Goal: Task Accomplishment & Management: Complete application form

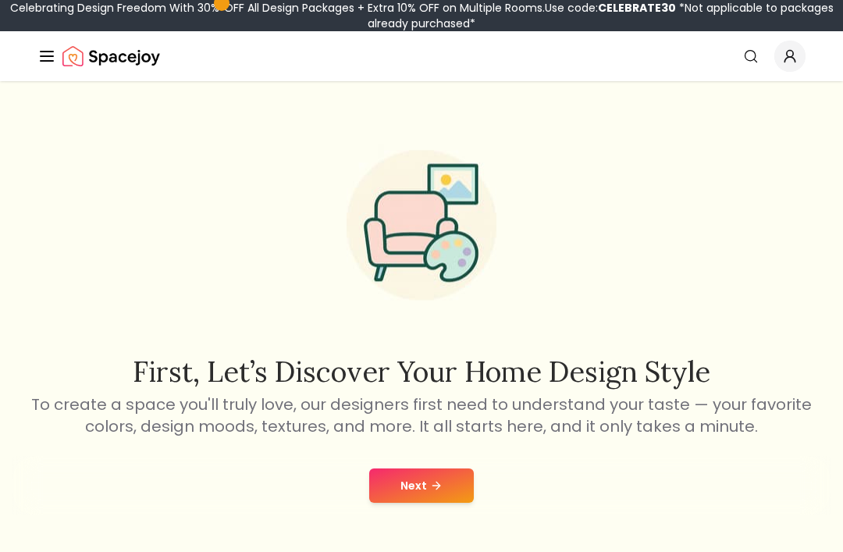
click at [411, 498] on button "Next" at bounding box center [421, 486] width 105 height 34
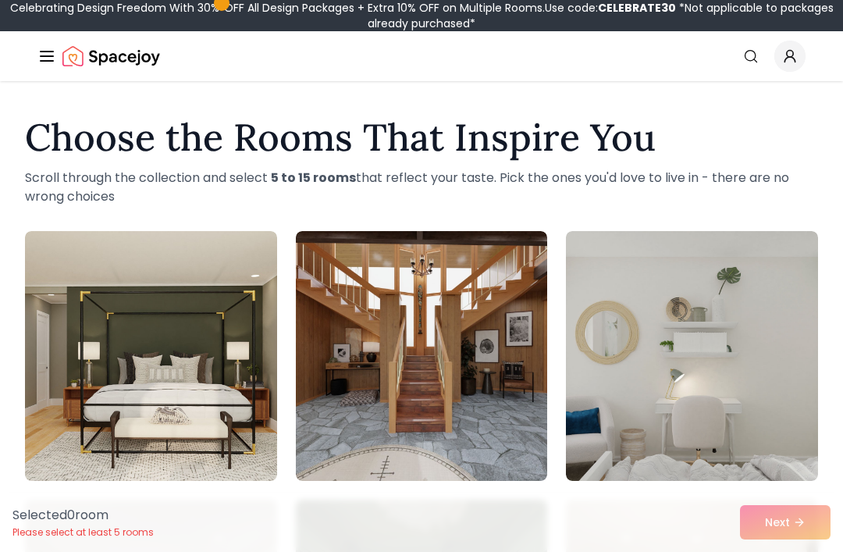
click at [203, 439] on img at bounding box center [151, 356] width 252 height 250
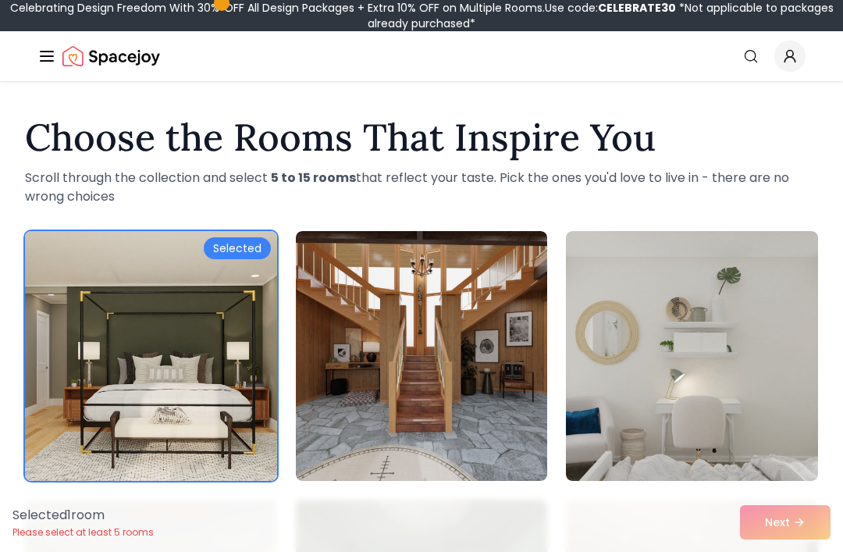
click at [430, 408] on img at bounding box center [422, 356] width 252 height 250
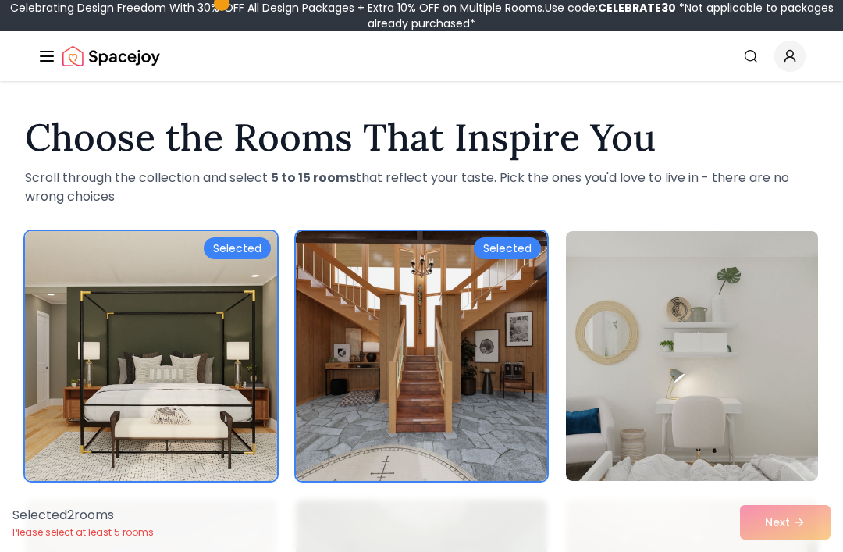
click at [758, 383] on img at bounding box center [692, 356] width 252 height 250
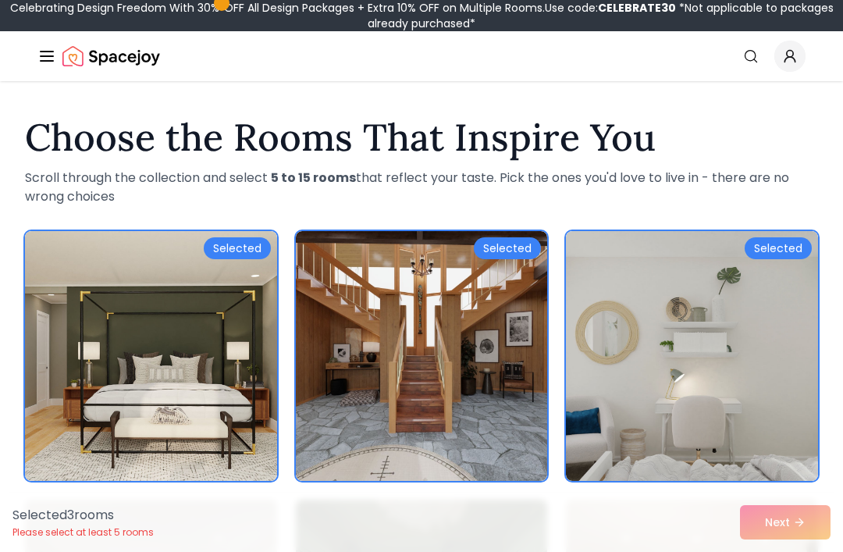
click at [783, 522] on div "Selected 3 room s Please select at least 5 rooms Next" at bounding box center [421, 522] width 843 height 59
click at [801, 523] on div "Selected 3 room s Please select at least 5 rooms Next" at bounding box center [421, 522] width 843 height 59
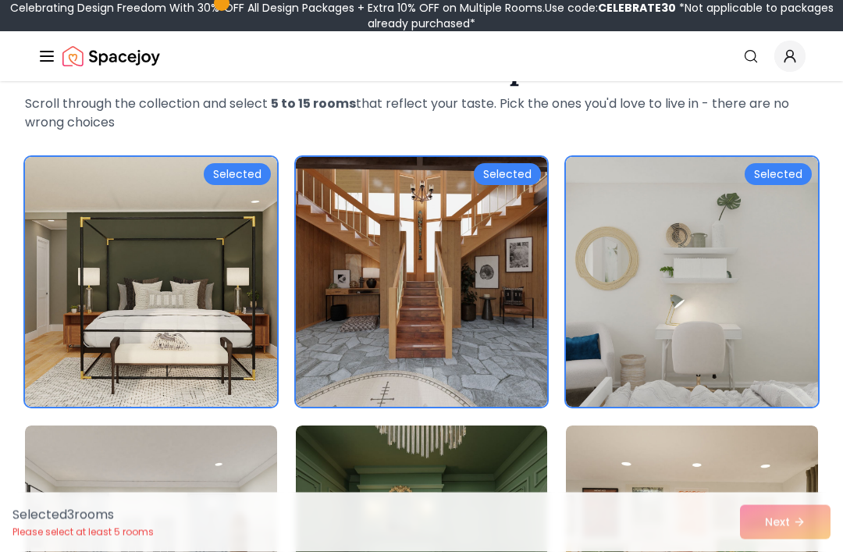
click at [745, 262] on img at bounding box center [692, 283] width 252 height 250
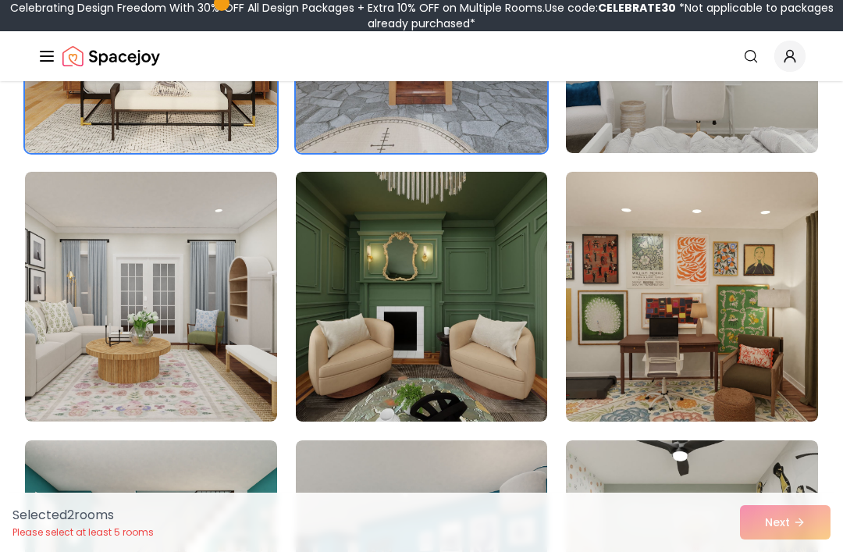
scroll to position [341, 0]
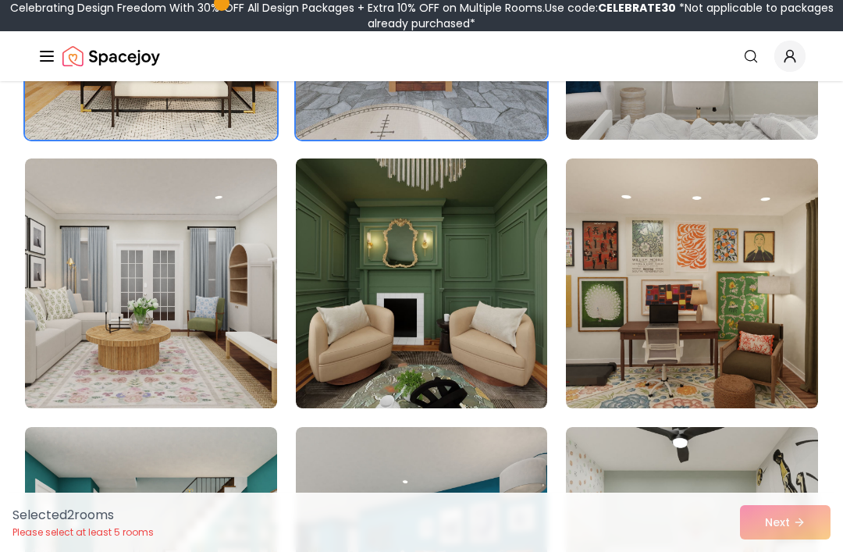
click at [403, 330] on img at bounding box center [422, 284] width 252 height 250
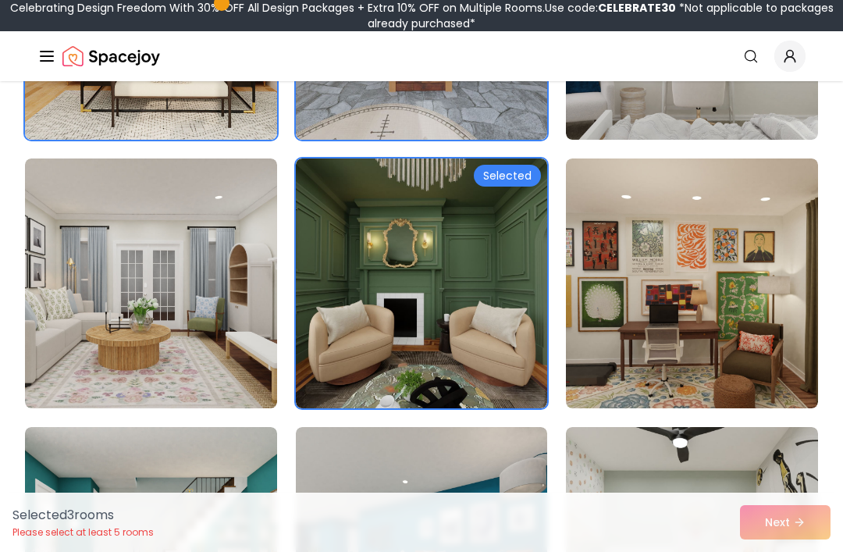
click at [216, 355] on img at bounding box center [151, 284] width 252 height 250
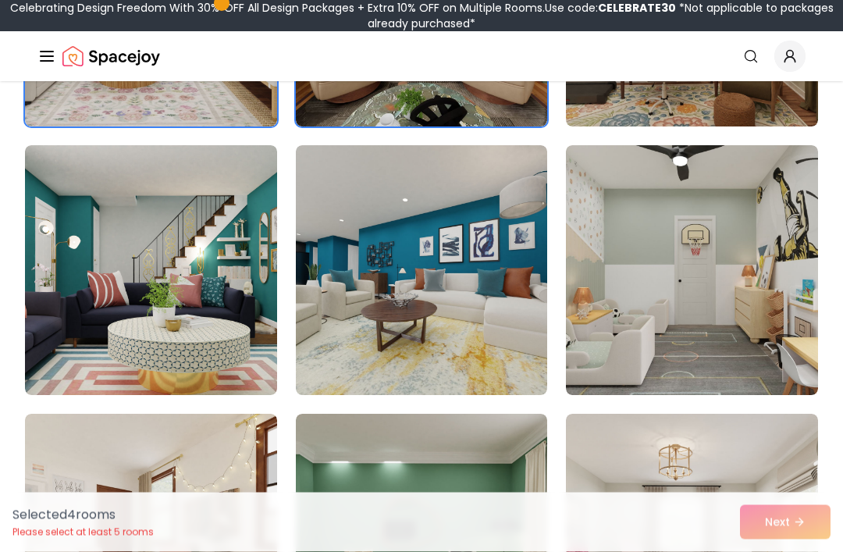
scroll to position [624, 0]
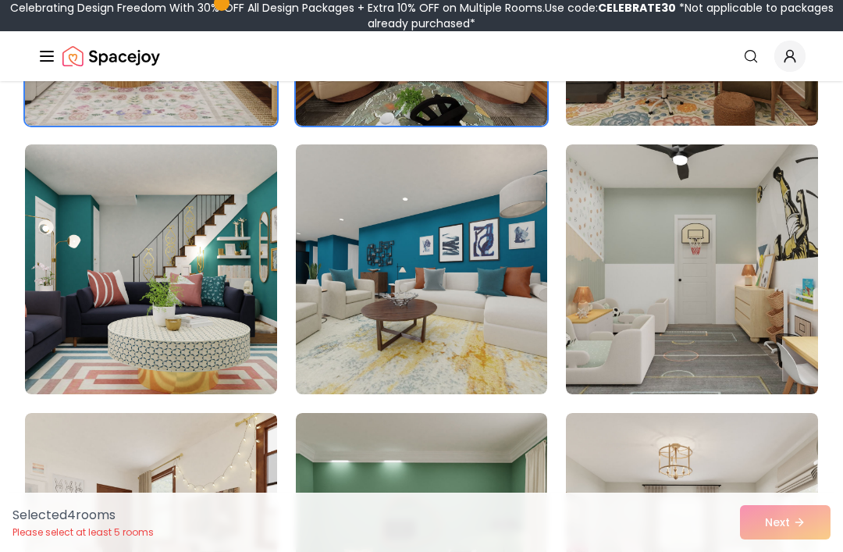
click at [199, 358] on img at bounding box center [151, 269] width 252 height 250
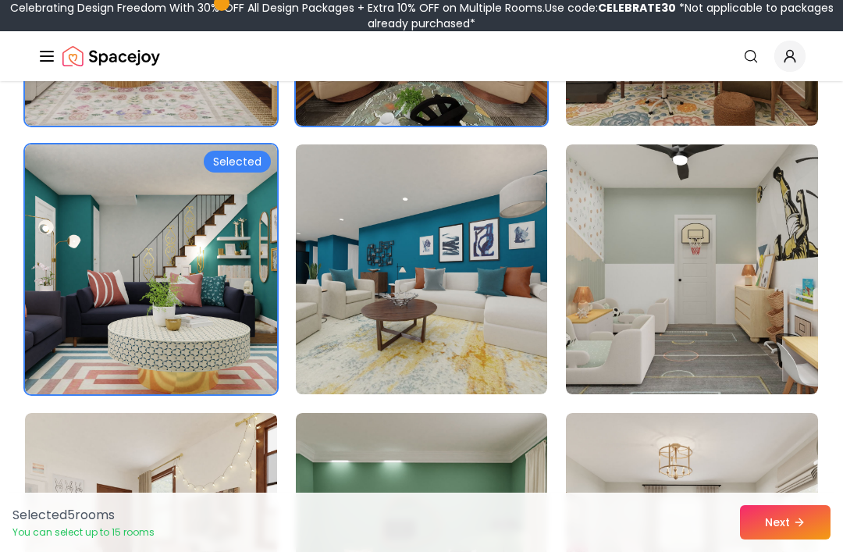
click at [408, 340] on img at bounding box center [422, 269] width 252 height 250
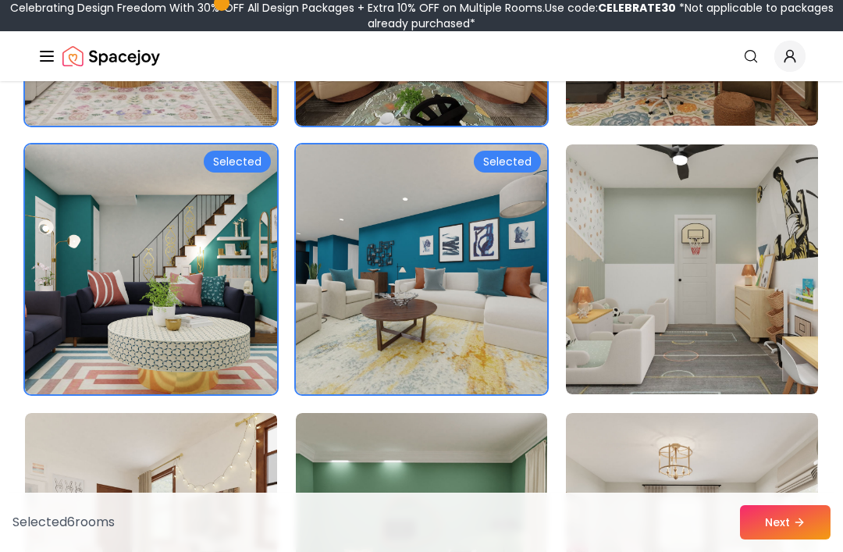
click at [726, 321] on img at bounding box center [692, 269] width 252 height 250
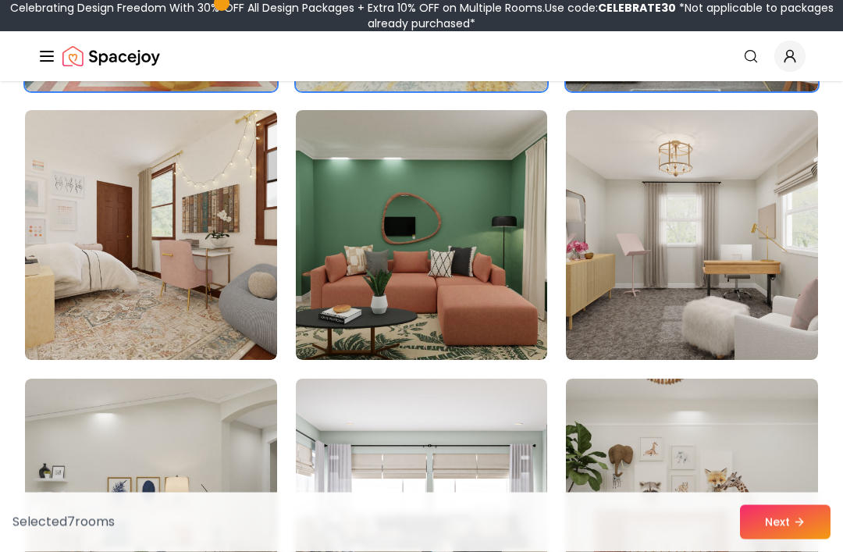
click at [721, 301] on img at bounding box center [692, 236] width 252 height 250
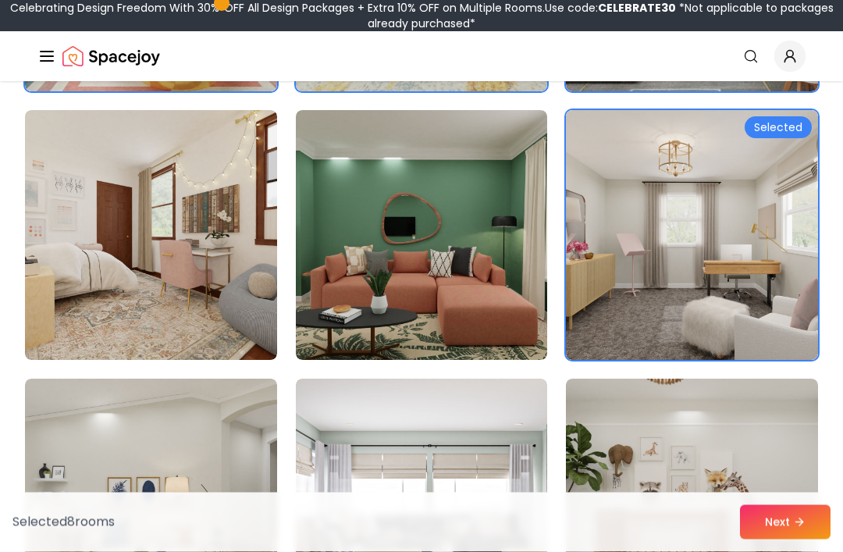
scroll to position [927, 0]
click at [389, 323] on img at bounding box center [422, 235] width 252 height 250
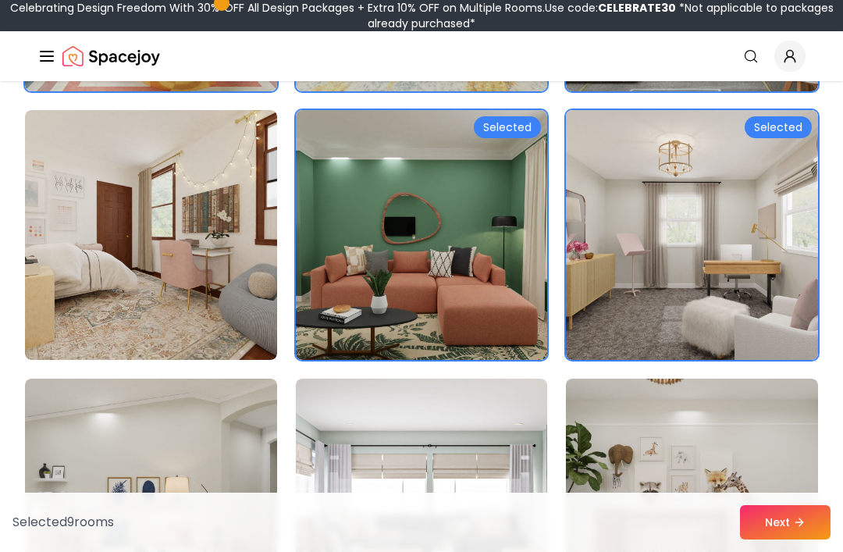
click at [165, 336] on img at bounding box center [151, 235] width 252 height 250
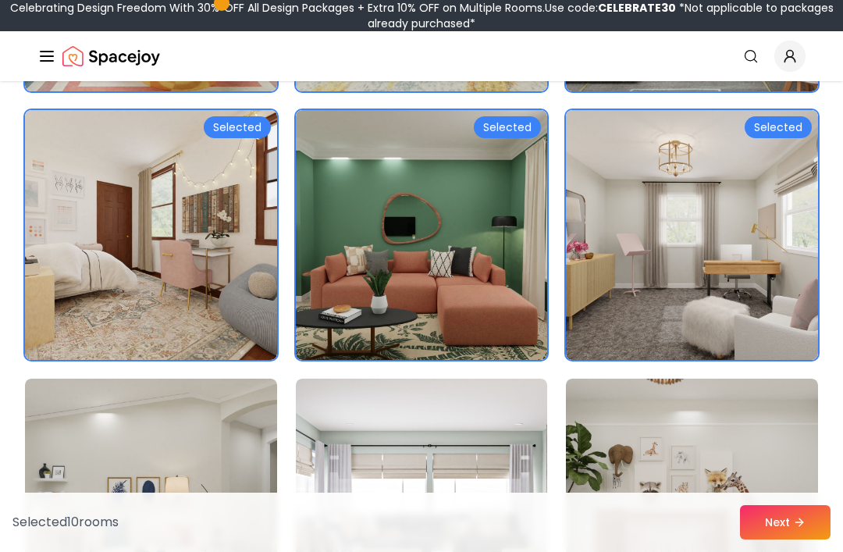
click at [198, 484] on img at bounding box center [151, 504] width 252 height 250
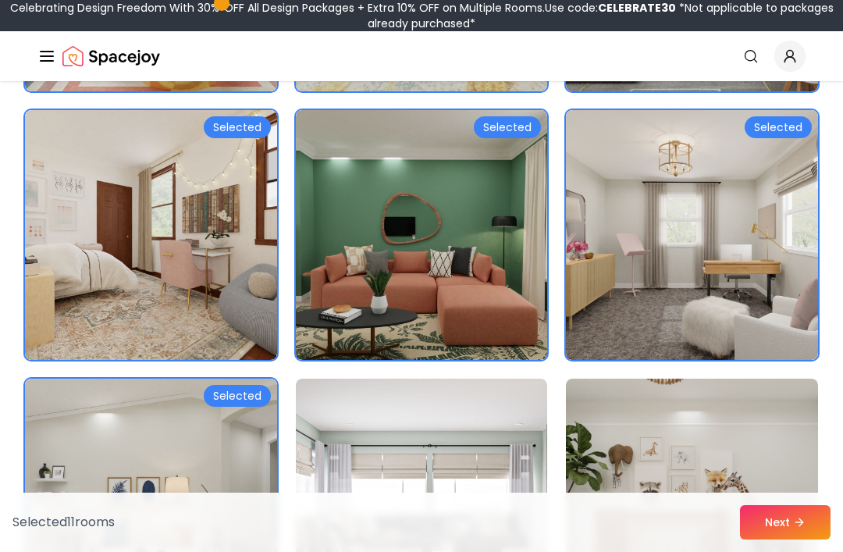
click at [419, 478] on img at bounding box center [422, 504] width 252 height 250
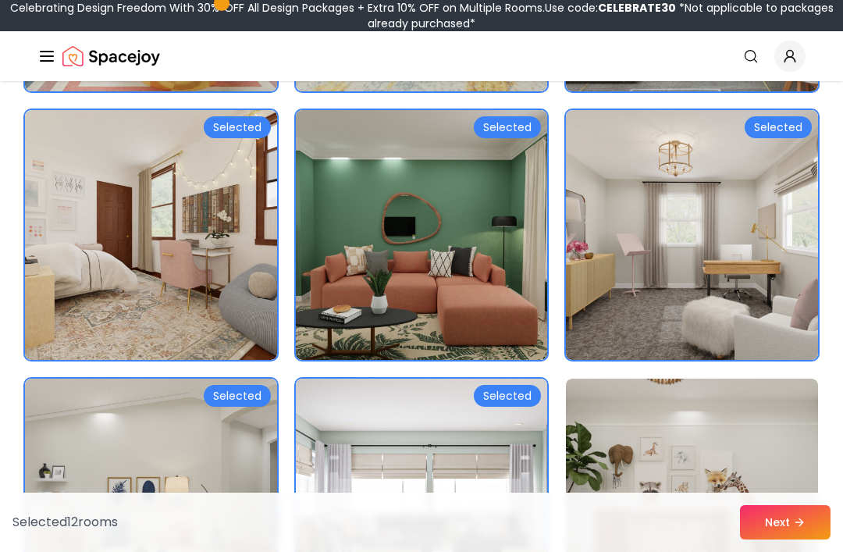
click at [678, 462] on img at bounding box center [692, 504] width 252 height 250
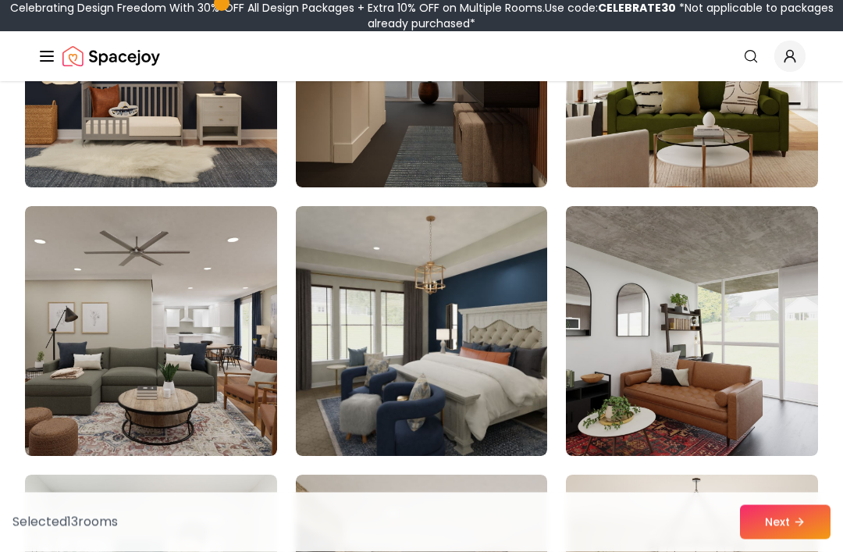
scroll to position [1637, 0]
click at [772, 361] on img at bounding box center [692, 331] width 252 height 250
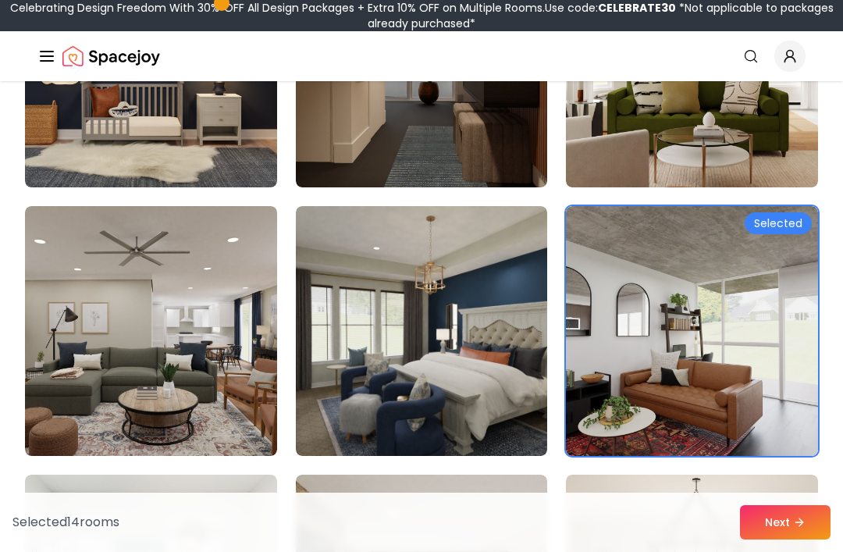
click at [777, 540] on button "Next" at bounding box center [785, 522] width 91 height 34
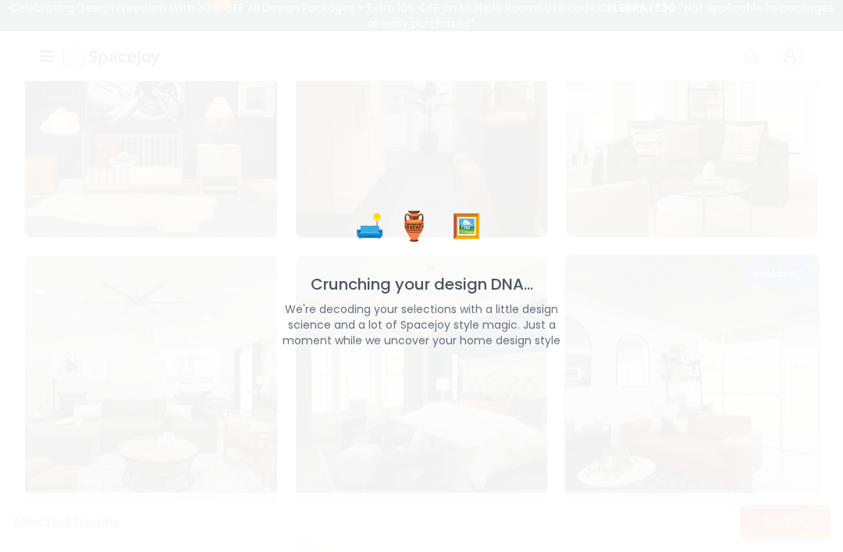
click at [562, 226] on div "🛋️ 🏺 🖼️ Crunching your design DNA... We're decoding your selections with a litt…" at bounding box center [421, 276] width 843 height 552
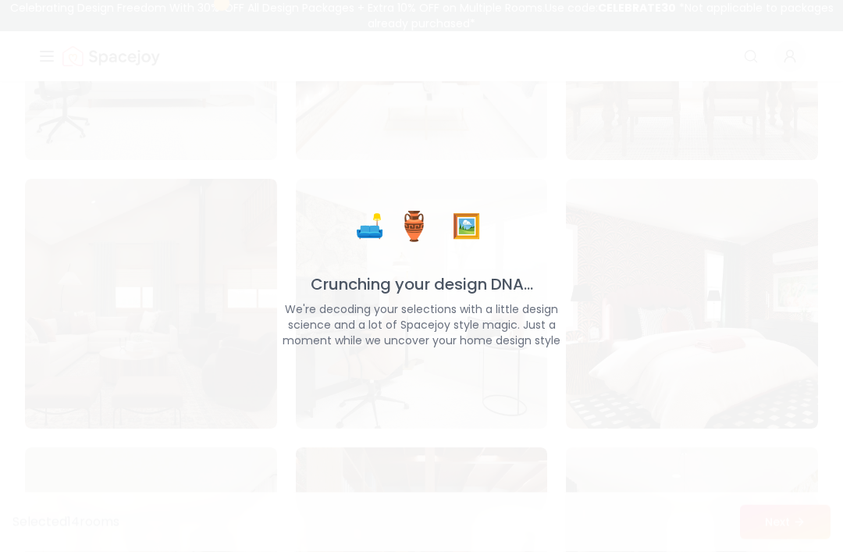
scroll to position [2268, 0]
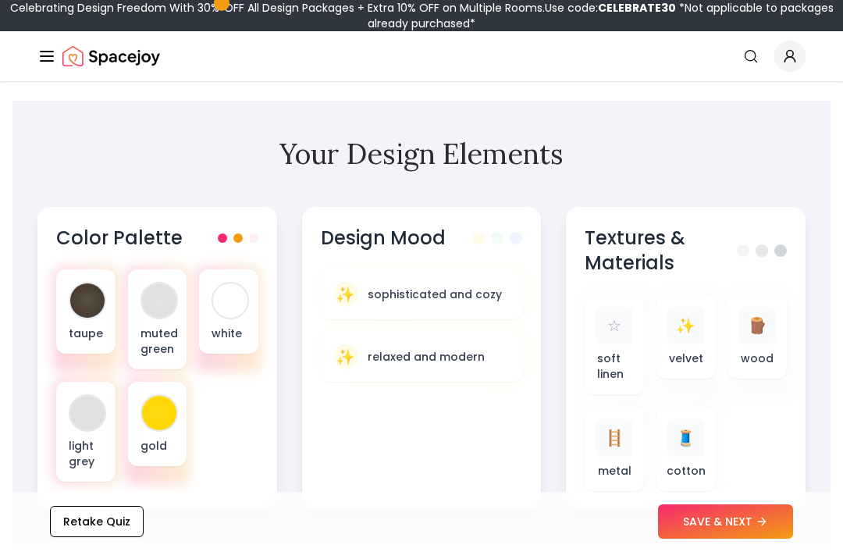
scroll to position [543, 0]
click at [751, 540] on button "SAVE & NEXT" at bounding box center [725, 522] width 135 height 34
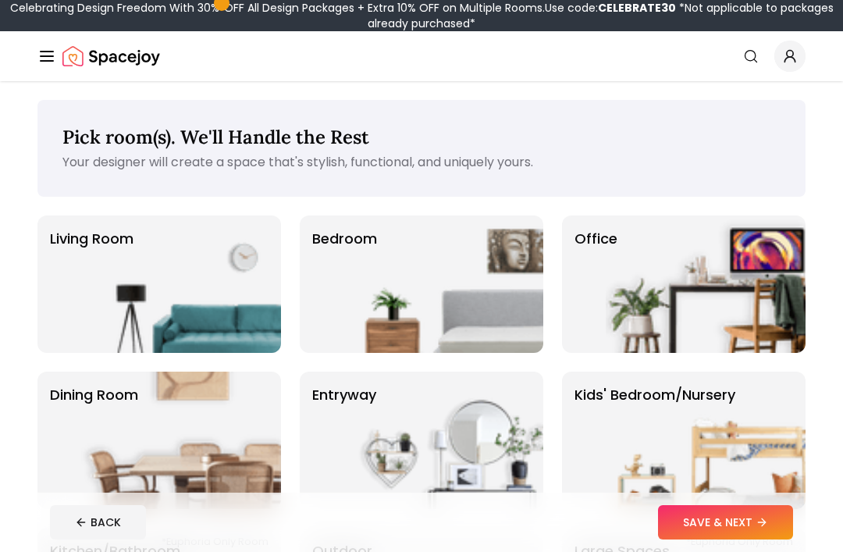
click at [127, 259] on img at bounding box center [181, 284] width 200 height 137
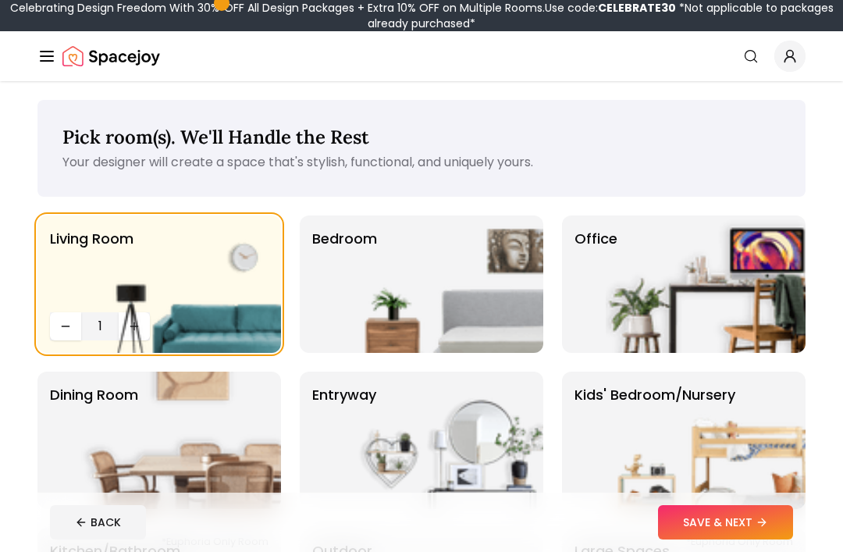
click at [133, 323] on img at bounding box center [181, 284] width 200 height 137
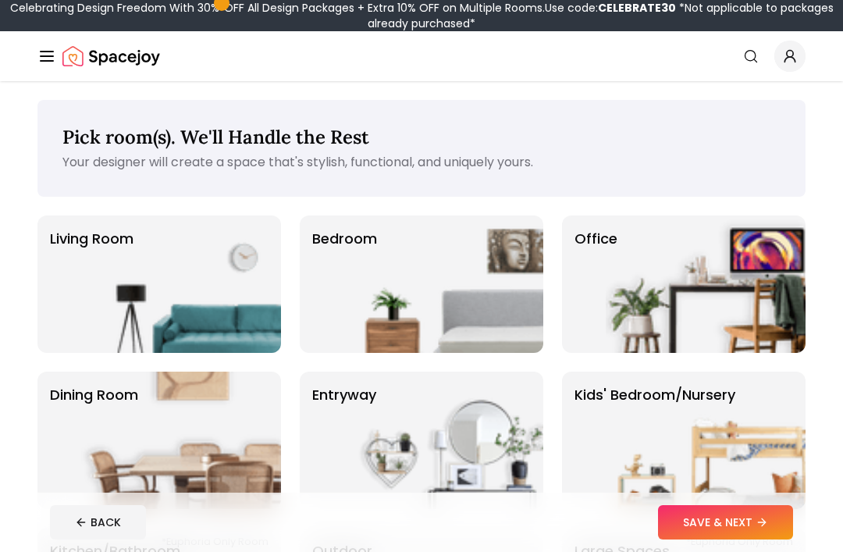
click at [133, 323] on img at bounding box center [181, 284] width 200 height 137
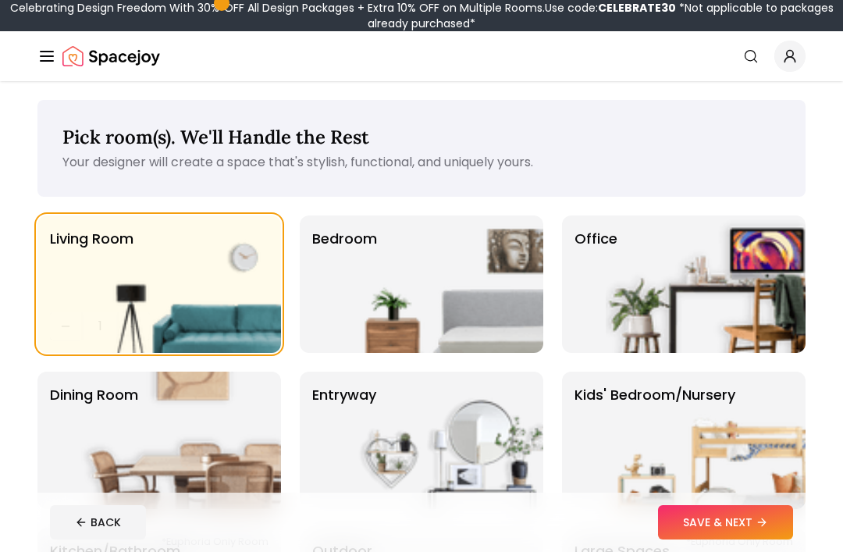
click at [130, 320] on img at bounding box center [181, 284] width 200 height 137
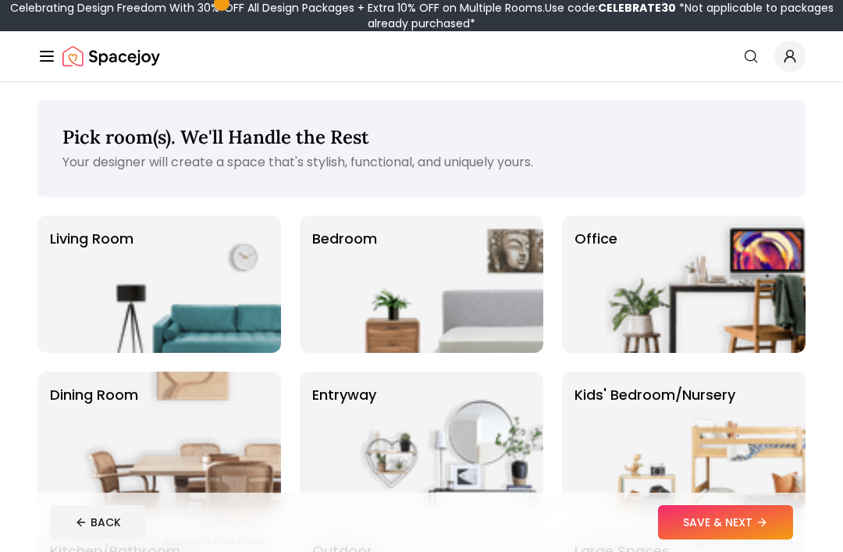
click at [184, 323] on img at bounding box center [181, 284] width 200 height 137
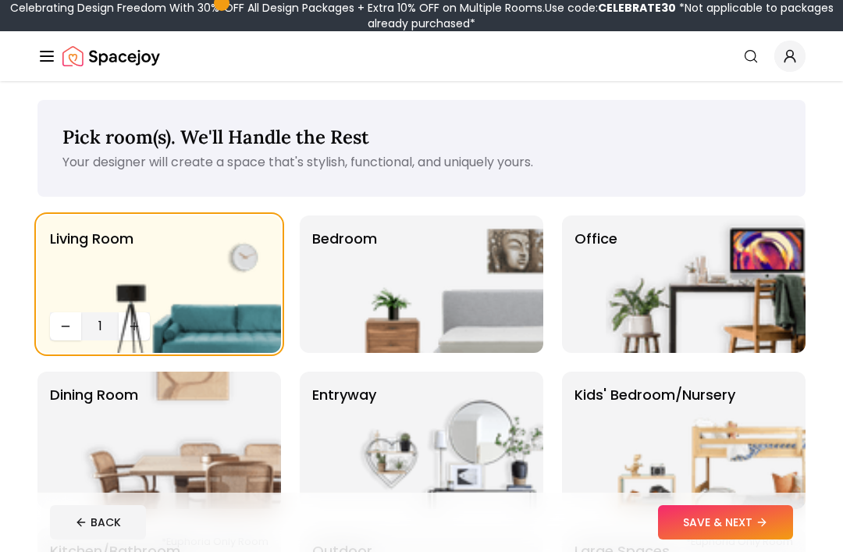
click at [99, 326] on img at bounding box center [181, 284] width 200 height 137
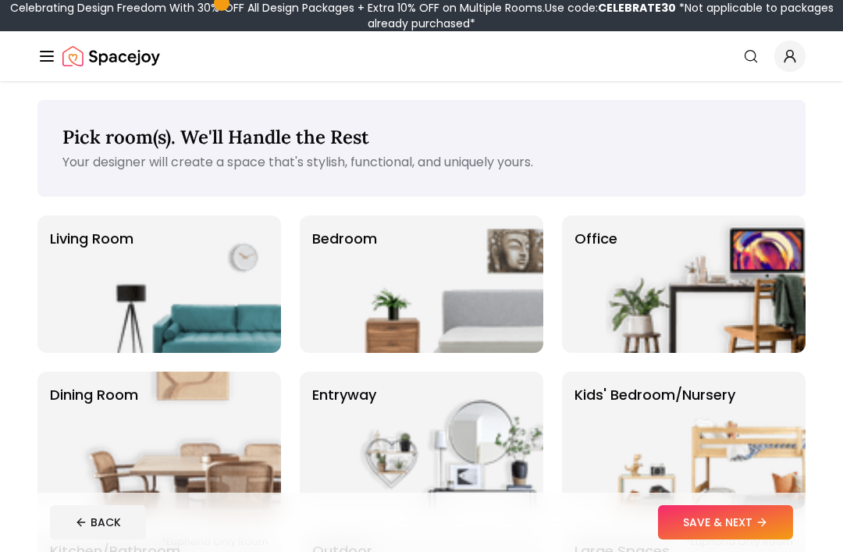
click at [446, 301] on img at bounding box center [444, 284] width 200 height 137
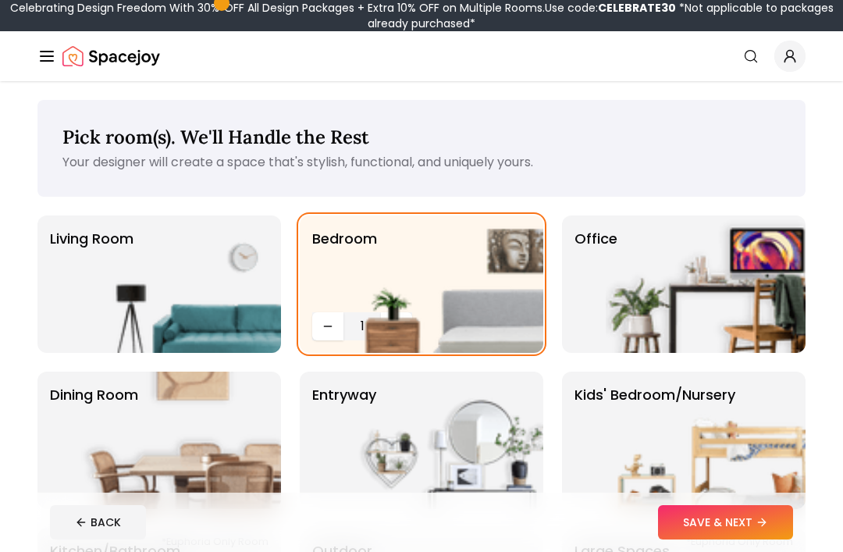
click at [694, 280] on img at bounding box center [706, 284] width 200 height 137
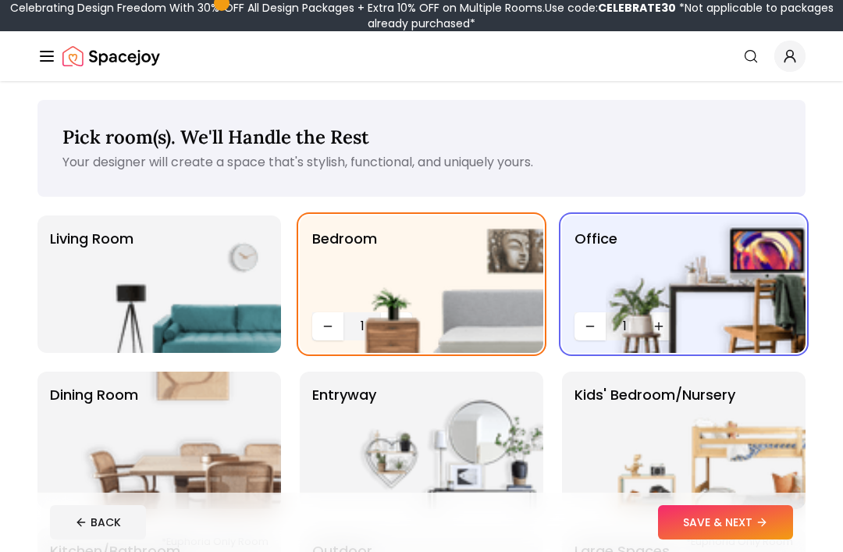
click at [119, 288] on img at bounding box center [181, 284] width 200 height 137
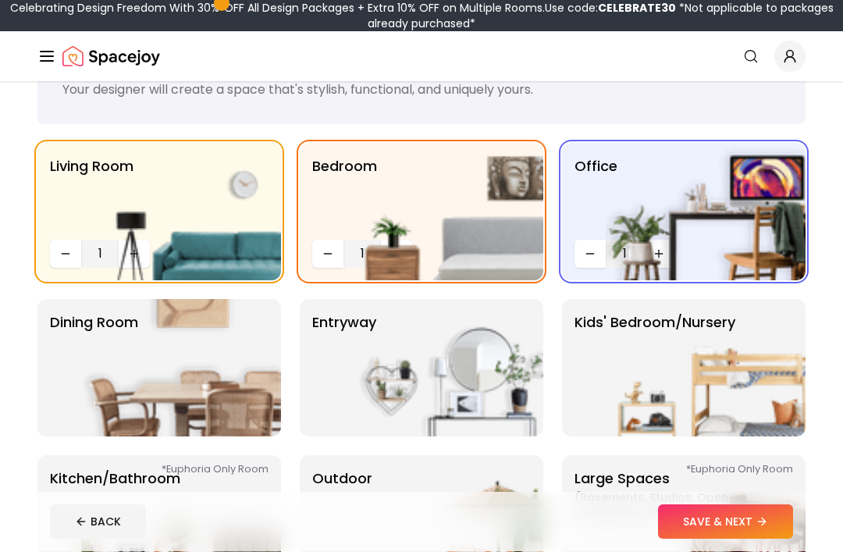
scroll to position [80, 0]
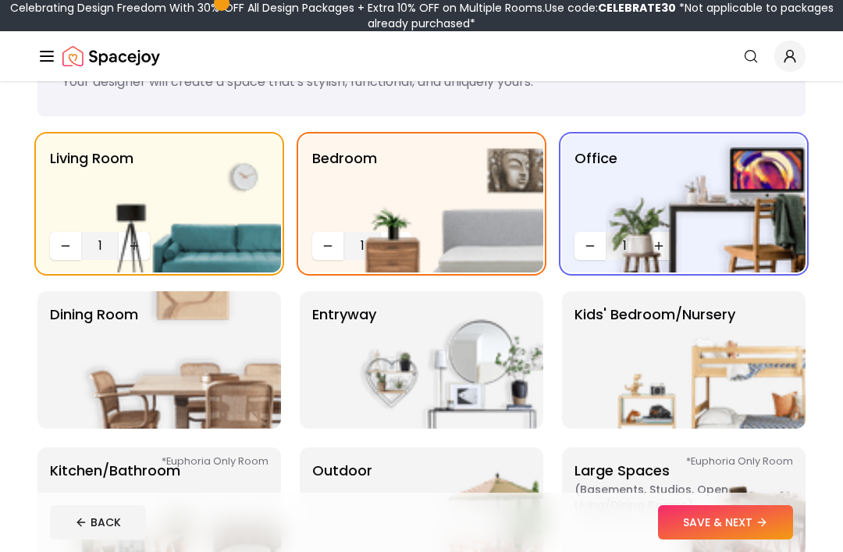
click at [86, 351] on img at bounding box center [181, 359] width 200 height 137
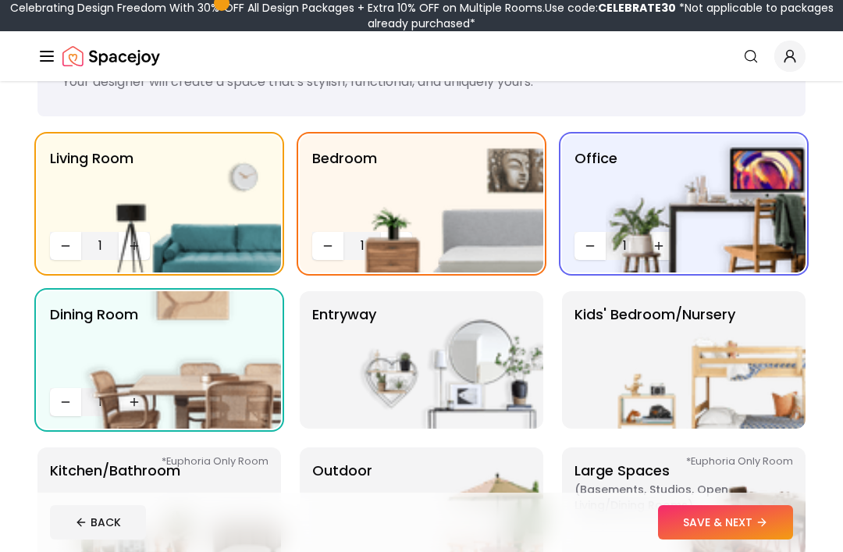
click at [497, 383] on img at bounding box center [444, 359] width 200 height 137
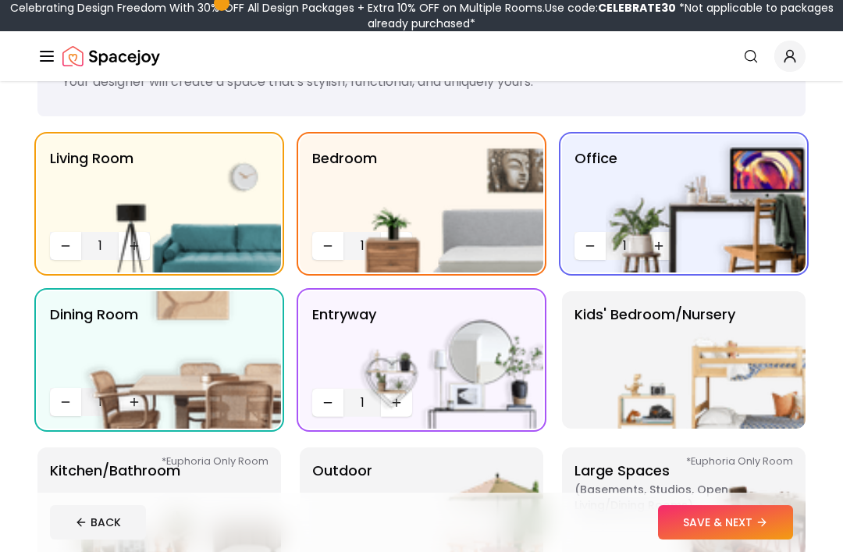
click at [709, 370] on img at bounding box center [706, 359] width 200 height 137
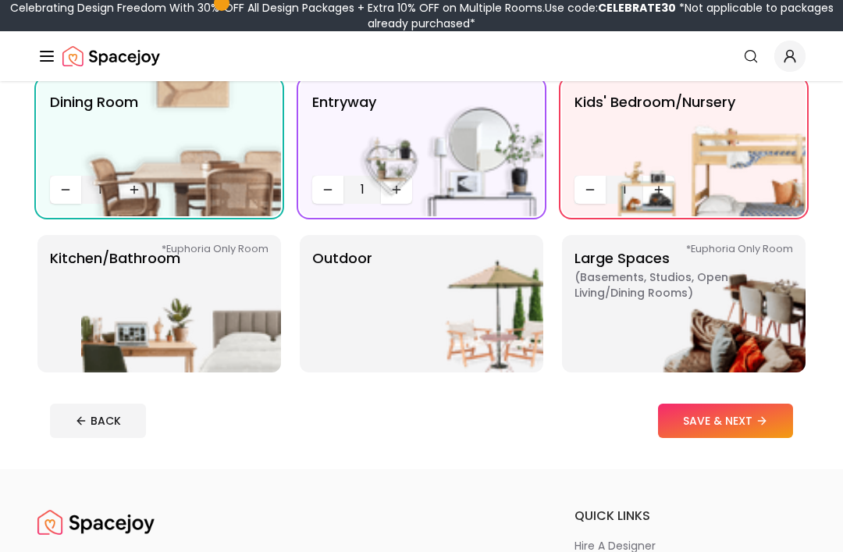
scroll to position [294, 0]
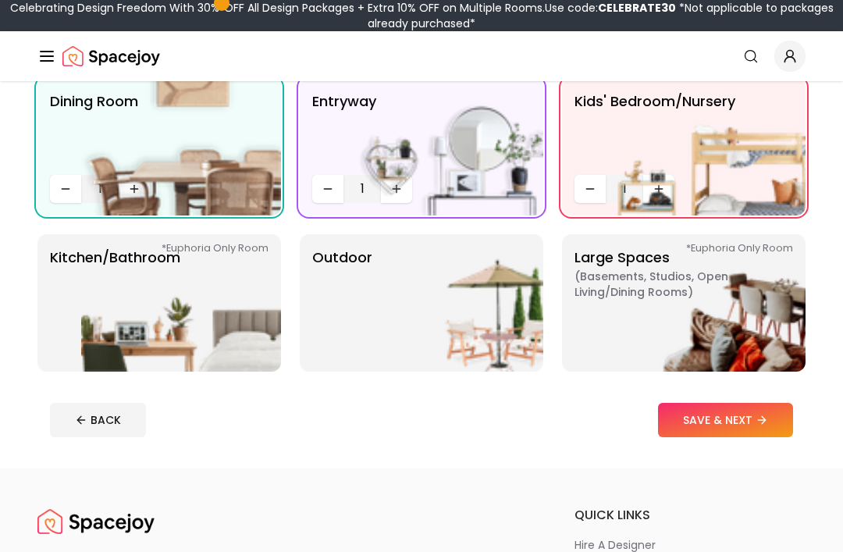
click at [725, 294] on img at bounding box center [706, 302] width 200 height 137
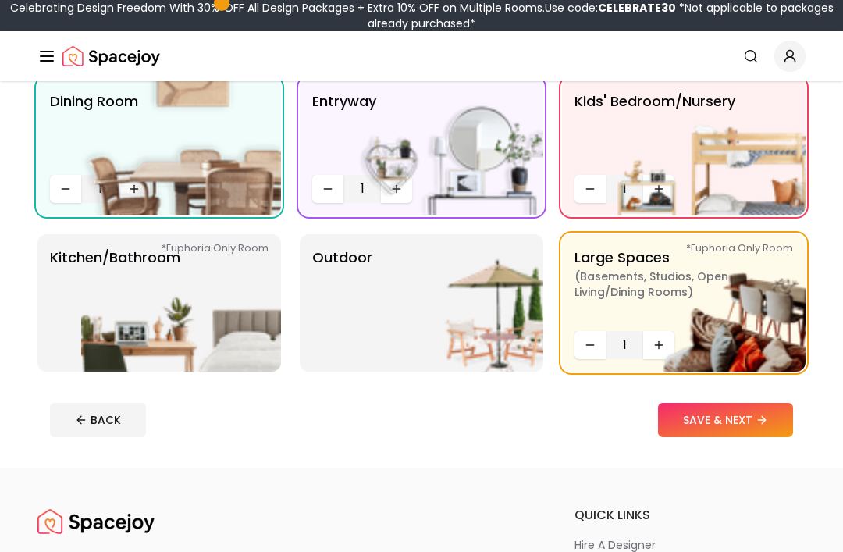
click at [122, 303] on img at bounding box center [181, 302] width 200 height 137
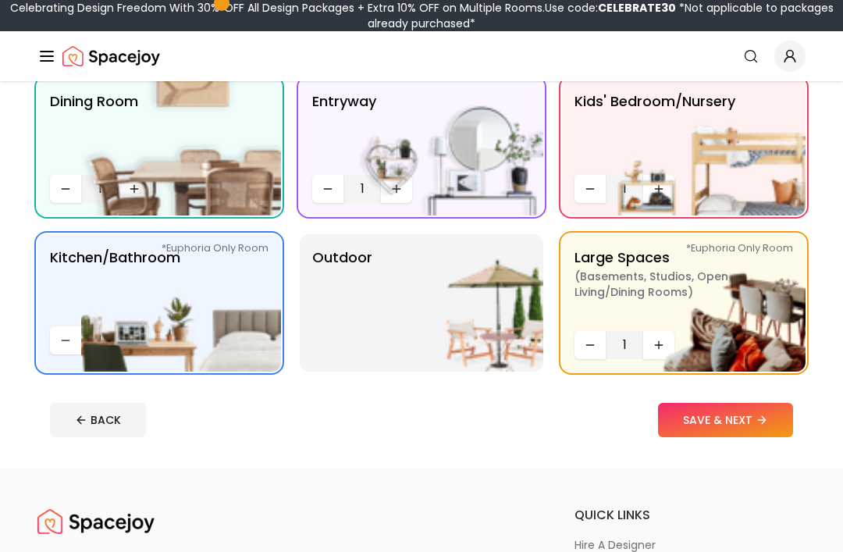
click at [474, 326] on img at bounding box center [444, 302] width 200 height 137
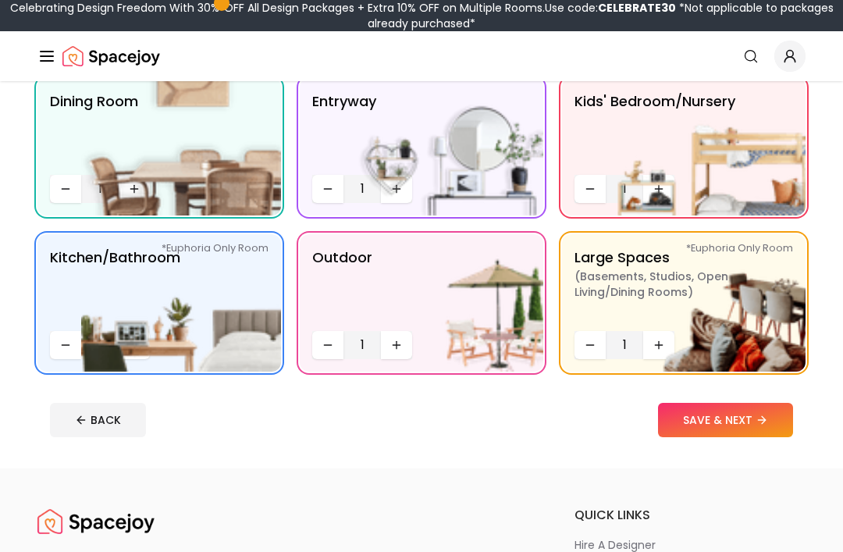
click at [754, 418] on button "SAVE & NEXT" at bounding box center [725, 420] width 135 height 34
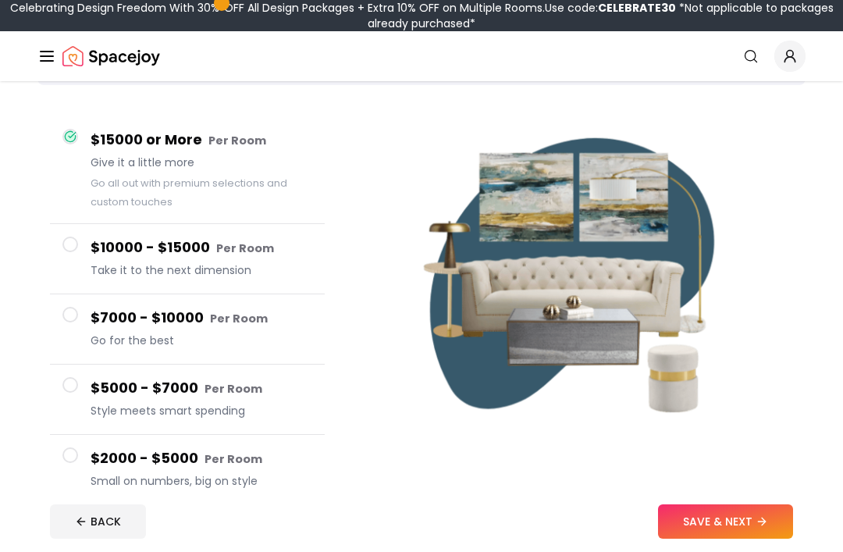
scroll to position [112, 0]
click at [65, 236] on button "$10000 - $15000 Per Room Take it to the next dimension" at bounding box center [187, 259] width 275 height 70
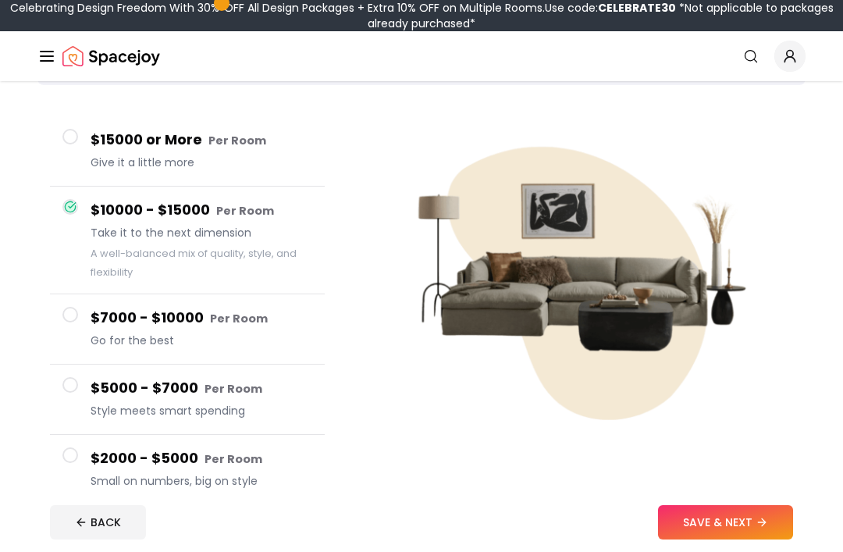
click at [760, 540] on button "SAVE & NEXT" at bounding box center [725, 522] width 135 height 34
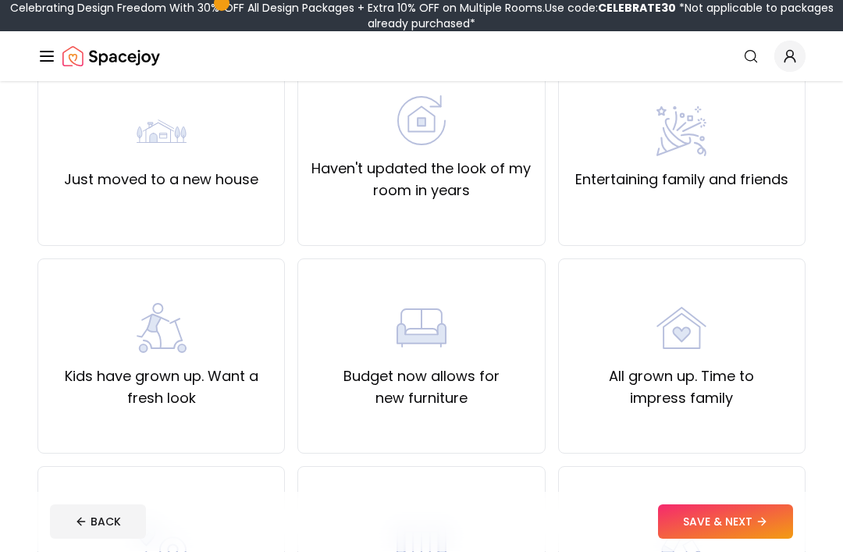
scroll to position [165, 0]
click at [146, 339] on img at bounding box center [162, 328] width 50 height 50
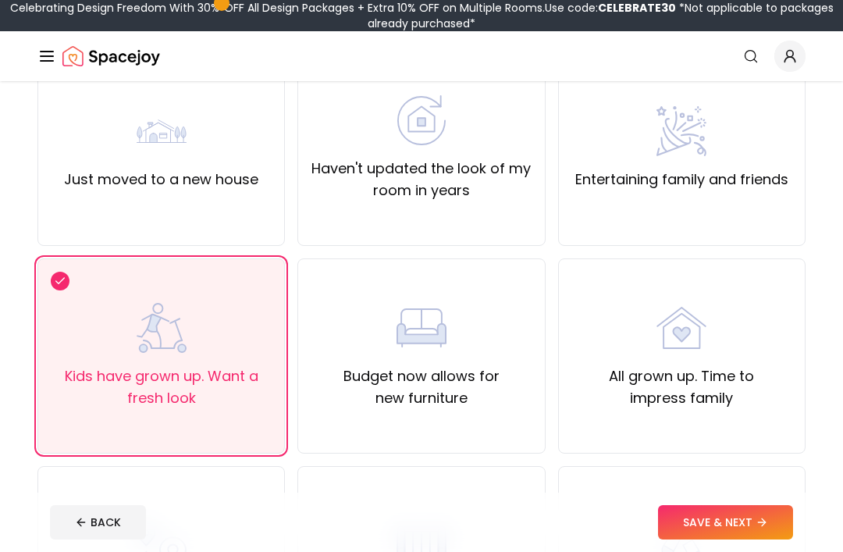
click at [137, 183] on label "Just moved to a new house" at bounding box center [161, 180] width 194 height 22
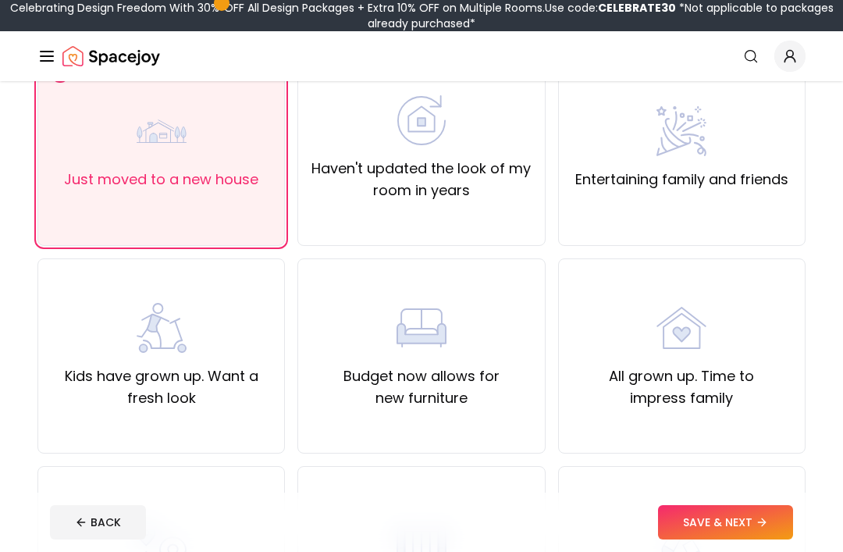
click at [490, 176] on label "Haven't updated the look of my room in years" at bounding box center [421, 180] width 221 height 44
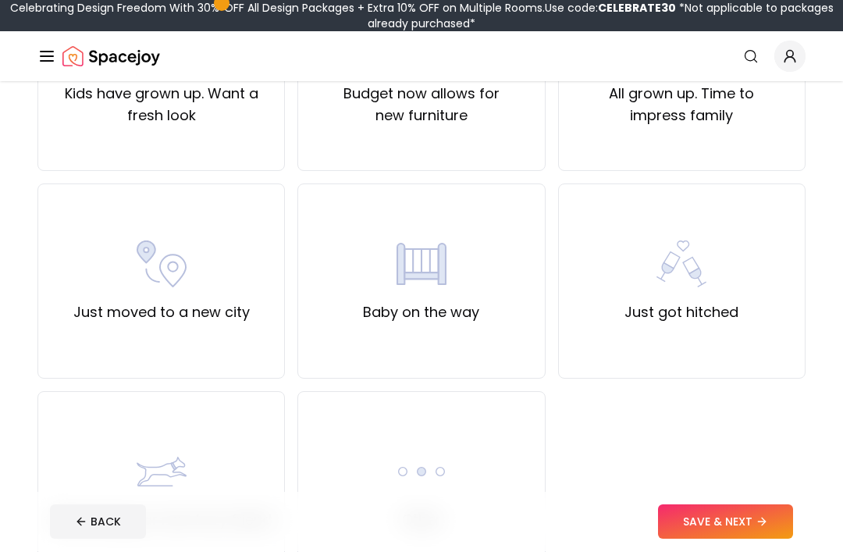
scroll to position [473, 0]
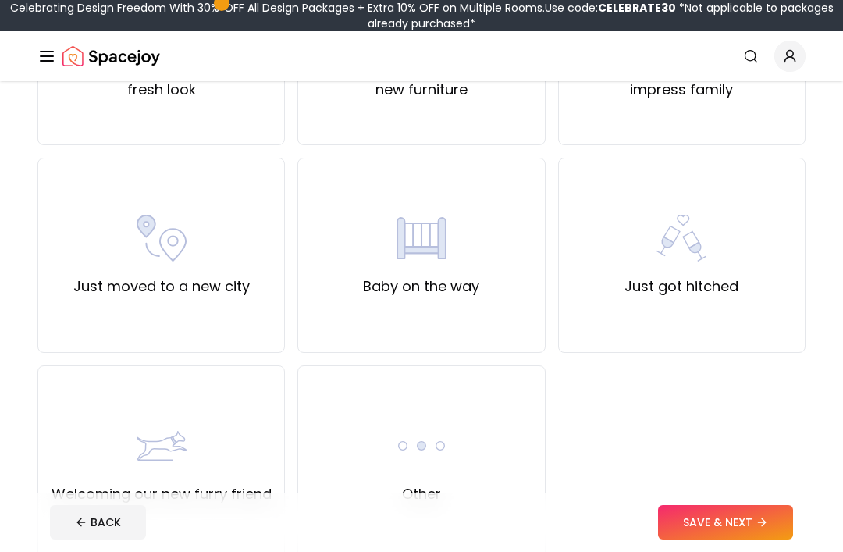
click at [466, 445] on div "Other" at bounding box center [422, 463] width 248 height 195
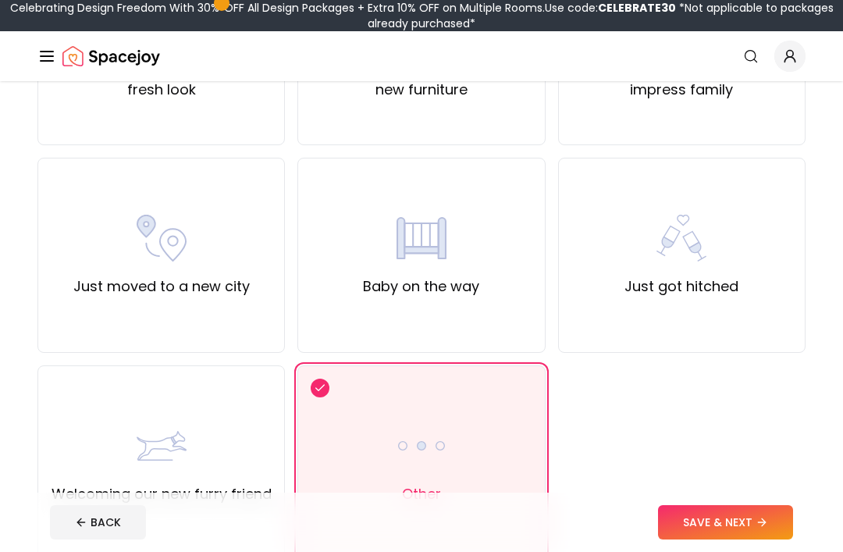
click at [720, 540] on button "SAVE & NEXT" at bounding box center [725, 522] width 135 height 34
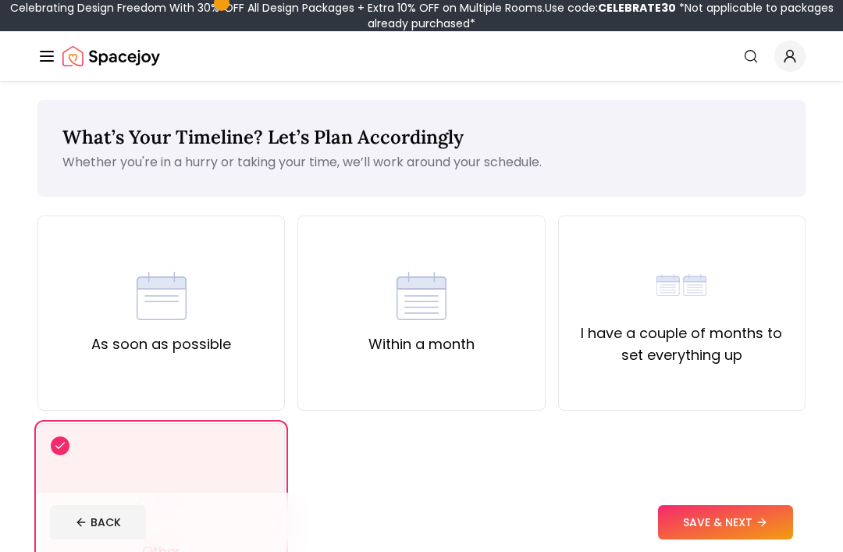
click at [762, 387] on div "I have a couple of months to set everything up" at bounding box center [682, 313] width 248 height 195
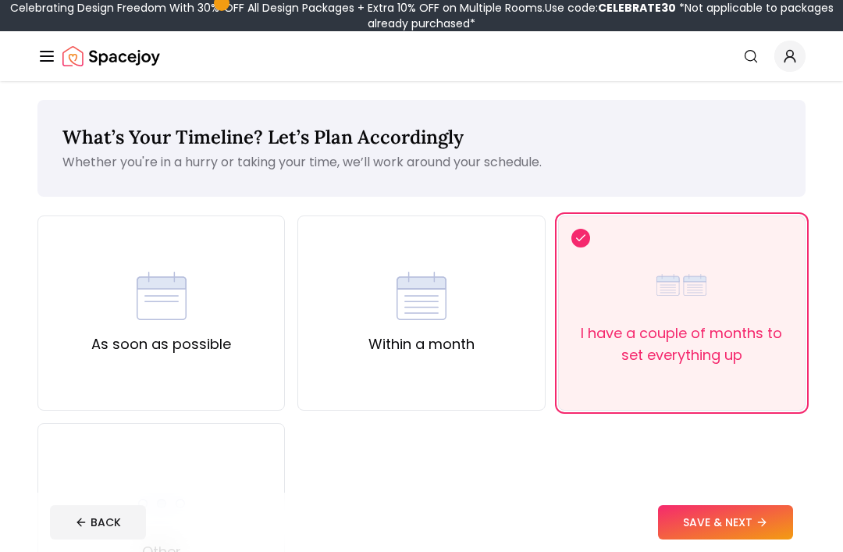
click at [743, 540] on button "SAVE & NEXT" at bounding box center [725, 522] width 135 height 34
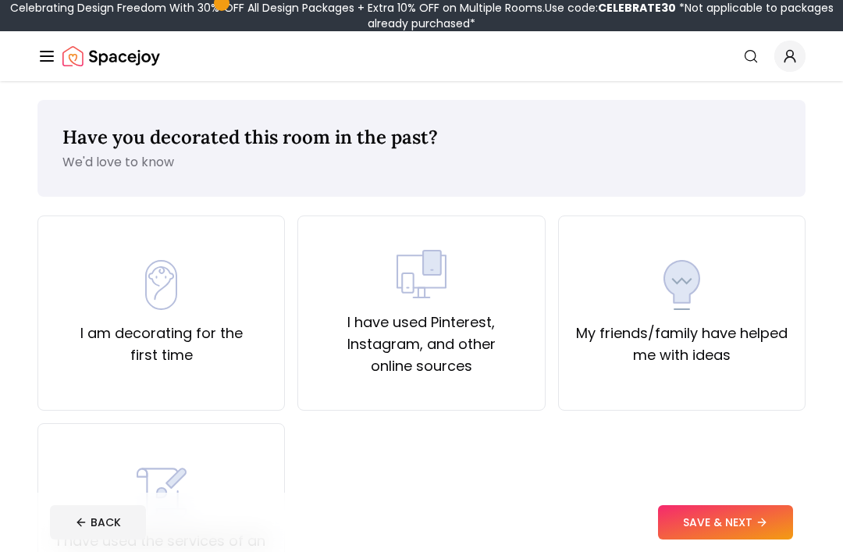
click at [751, 551] on footer "BACK SAVE & NEXT" at bounding box center [421, 522] width 769 height 59
click at [754, 540] on button "SAVE & NEXT" at bounding box center [725, 522] width 135 height 34
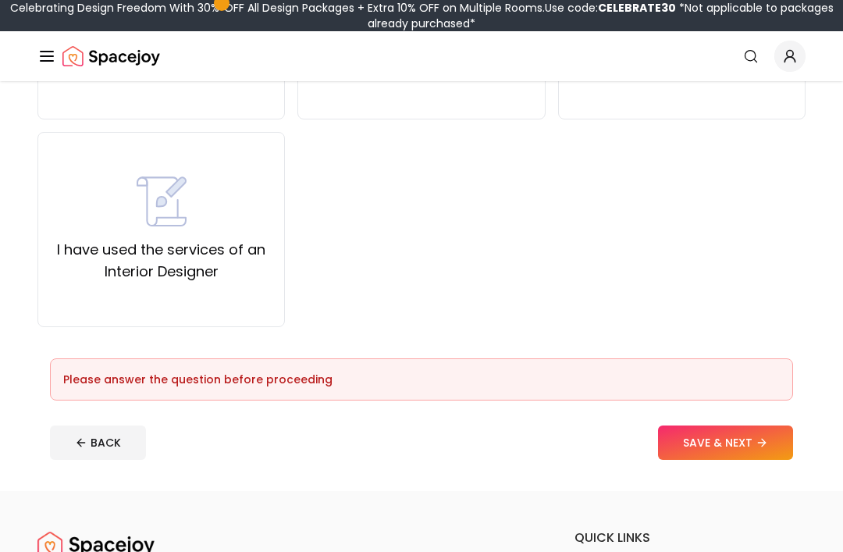
scroll to position [291, 0]
click at [100, 259] on label "I have used the services of an Interior Designer" at bounding box center [161, 261] width 221 height 44
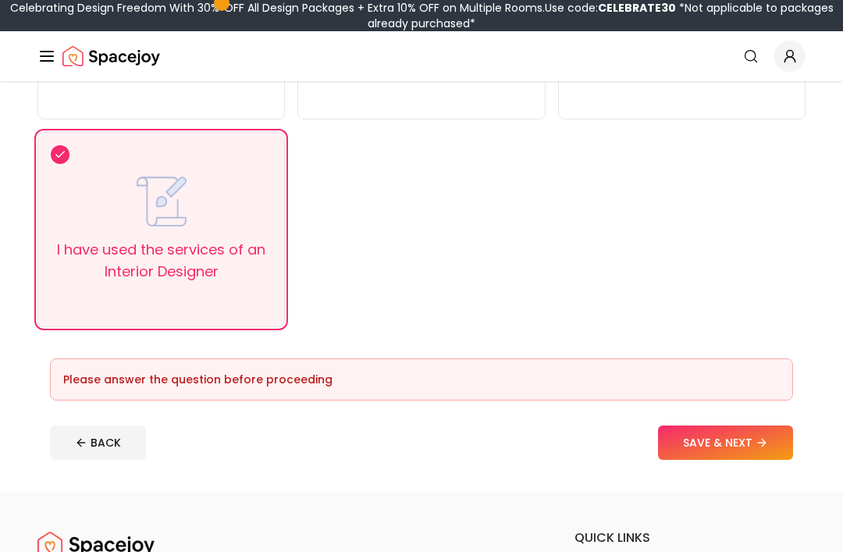
click at [743, 446] on button "SAVE & NEXT" at bounding box center [725, 443] width 135 height 34
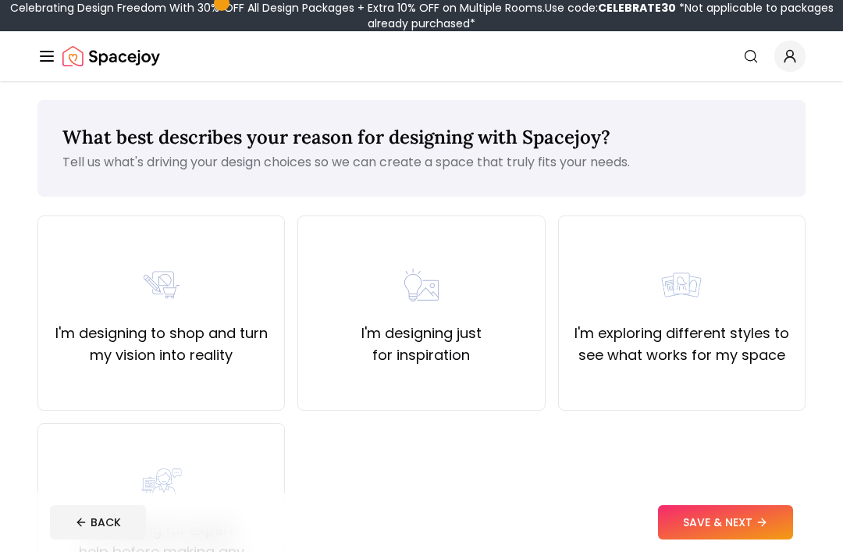
click at [747, 540] on button "SAVE & NEXT" at bounding box center [725, 522] width 135 height 34
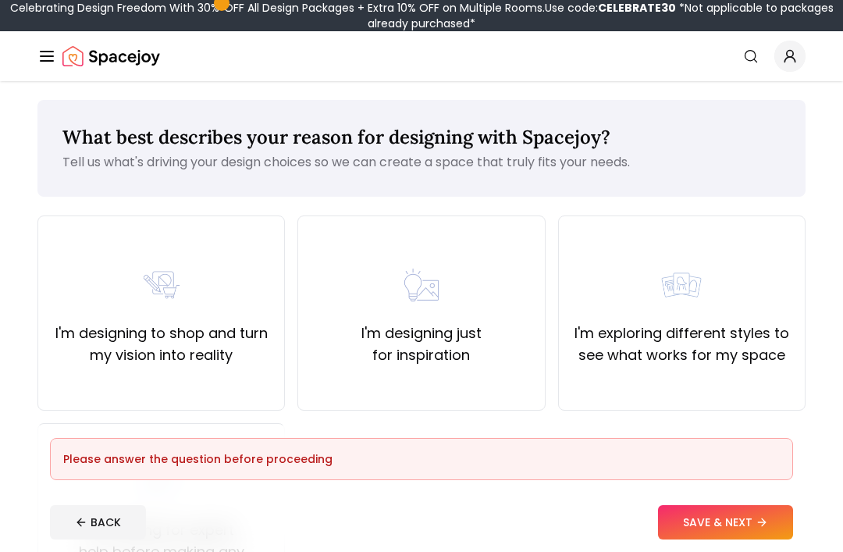
click at [744, 551] on footer "Please answer the question before proceeding BACK SAVE & NEXT" at bounding box center [421, 489] width 769 height 127
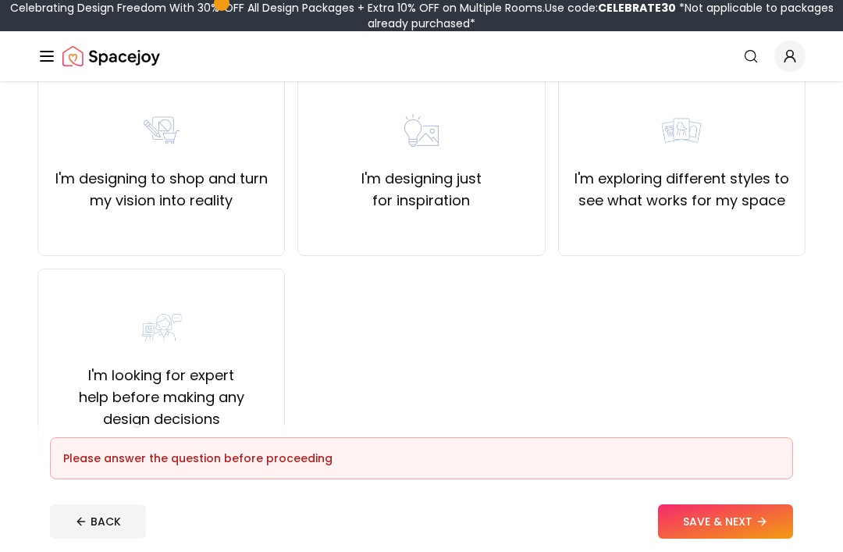
scroll to position [152, 0]
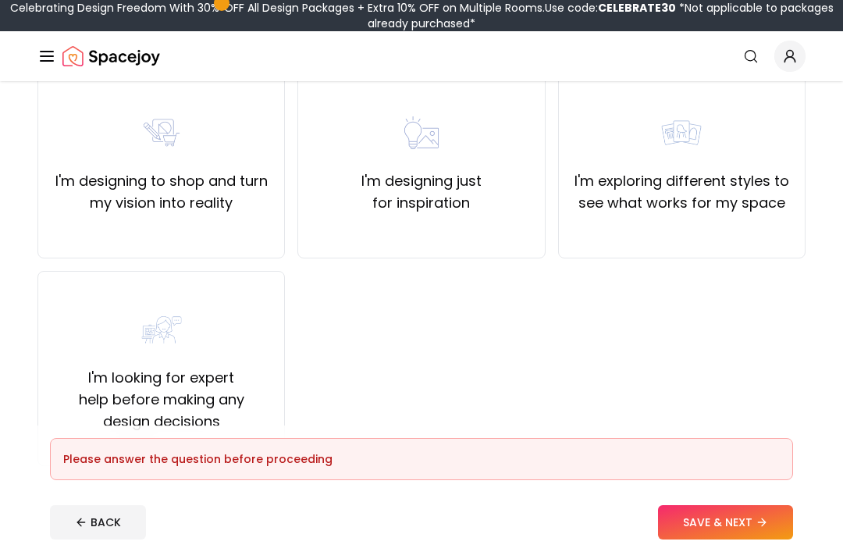
click at [98, 350] on div "I'm looking for expert help before making any design decisions" at bounding box center [161, 369] width 221 height 128
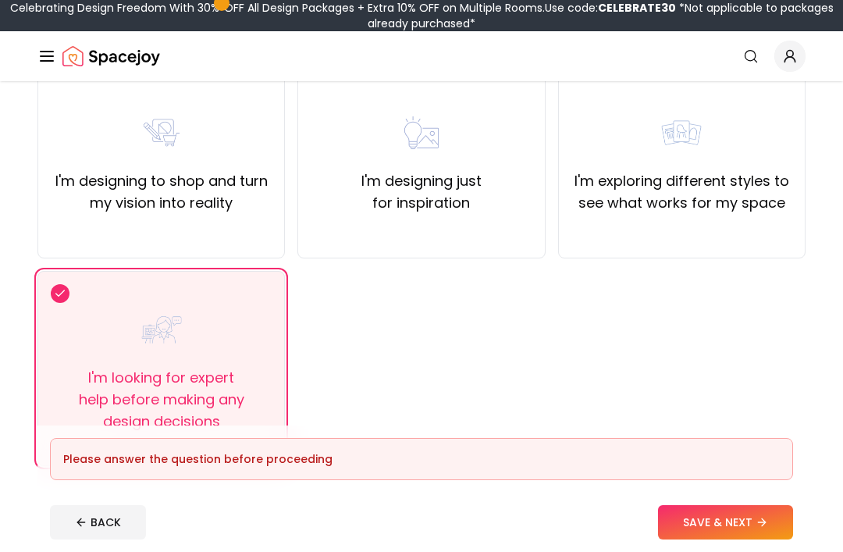
click at [751, 540] on button "SAVE & NEXT" at bounding box center [725, 522] width 135 height 34
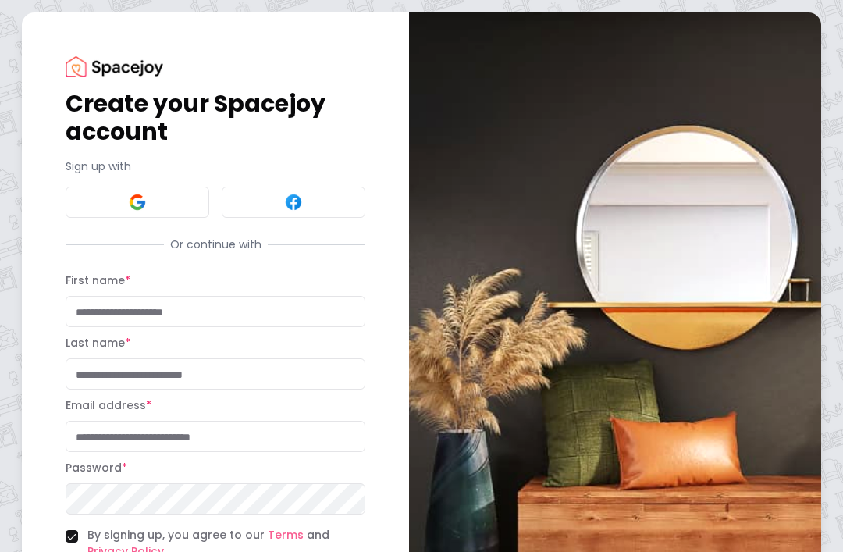
click at [87, 305] on input "First name *" at bounding box center [216, 311] width 300 height 31
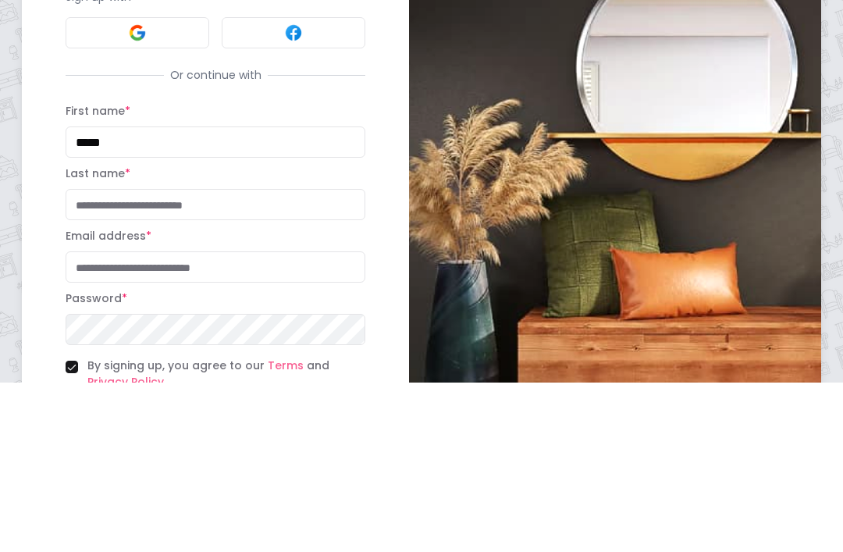
type input "*****"
click at [110, 358] on input "Last name *" at bounding box center [216, 373] width 300 height 31
type input "******"
click at [98, 421] on input "Email address *" at bounding box center [216, 436] width 300 height 31
